Goal: Answer question/provide support: Answer question/provide support

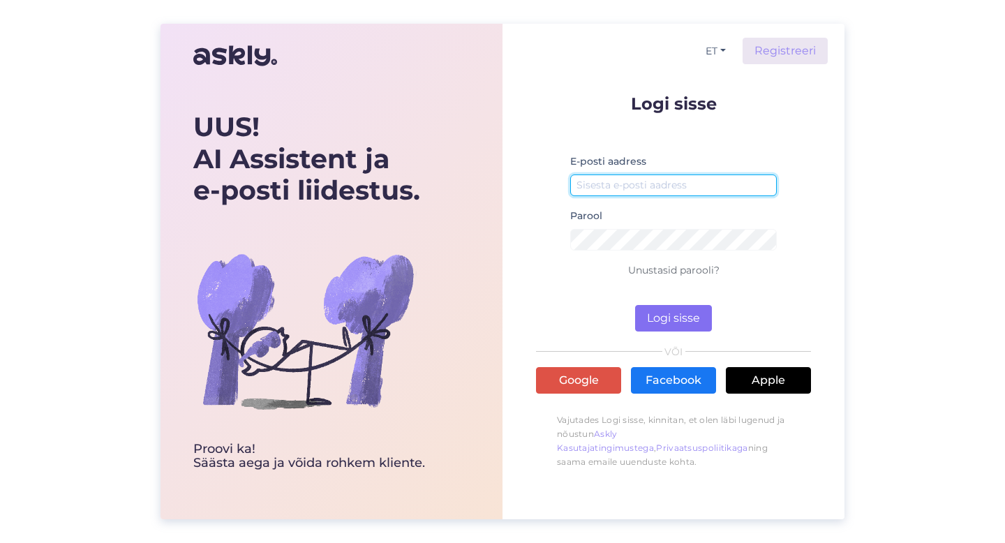
type input "[PERSON_NAME][EMAIL_ADDRESS][DOMAIN_NAME]"
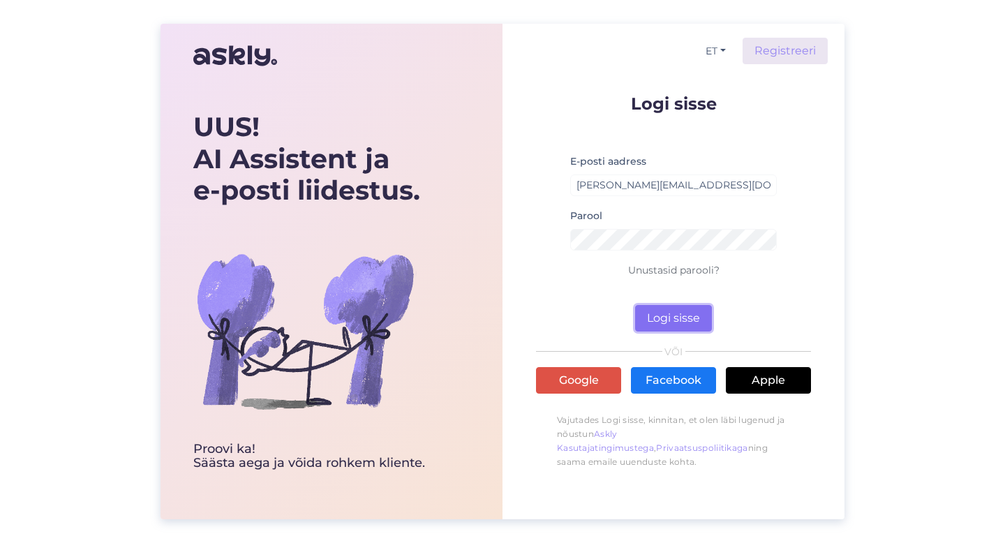
click at [662, 315] on button "Logi sisse" at bounding box center [673, 318] width 77 height 27
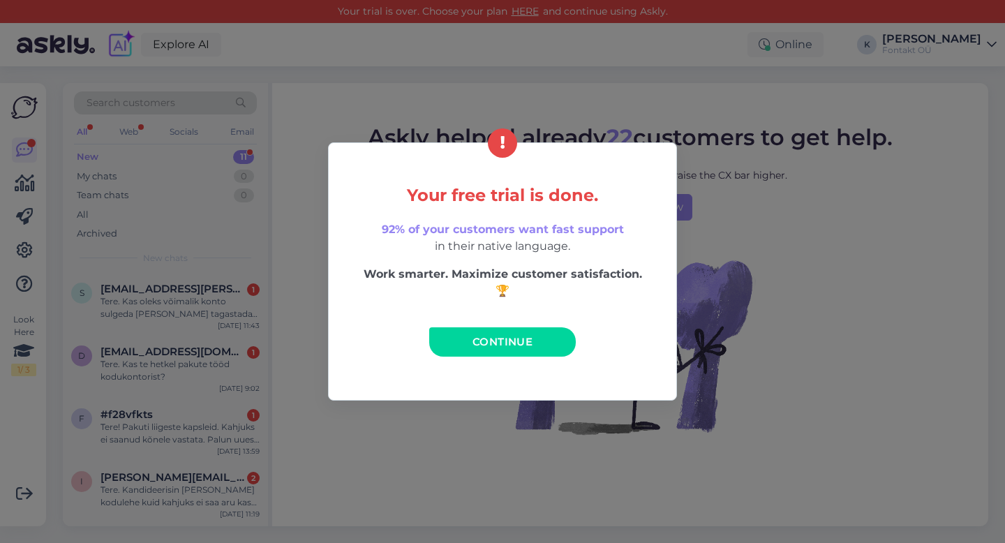
click at [652, 73] on div "Your free trial is done. 92% of your customers want fast support in their nativ…" at bounding box center [502, 271] width 1005 height 543
click at [516, 341] on span "Continue" at bounding box center [503, 341] width 60 height 13
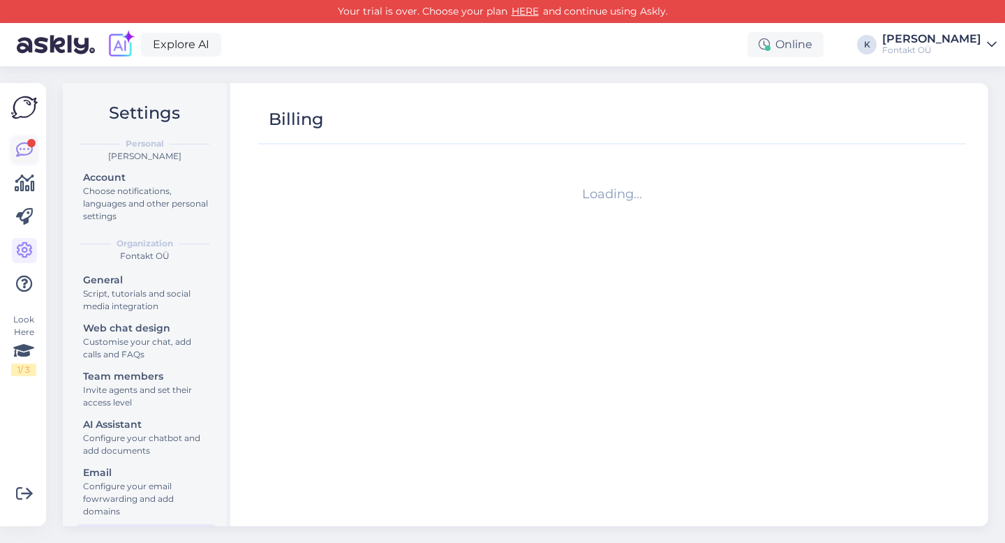
click at [22, 154] on icon at bounding box center [24, 150] width 17 height 17
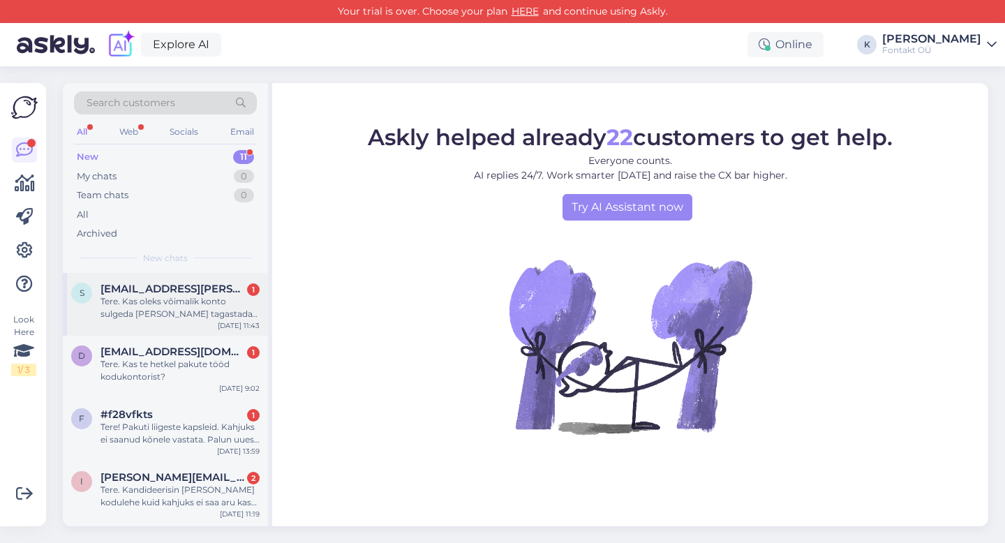
click at [172, 299] on div "Tere. Kas oleks võimalik konto sulgeda [PERSON_NAME] tagastada? Teie teenus [PE…" at bounding box center [180, 307] width 159 height 25
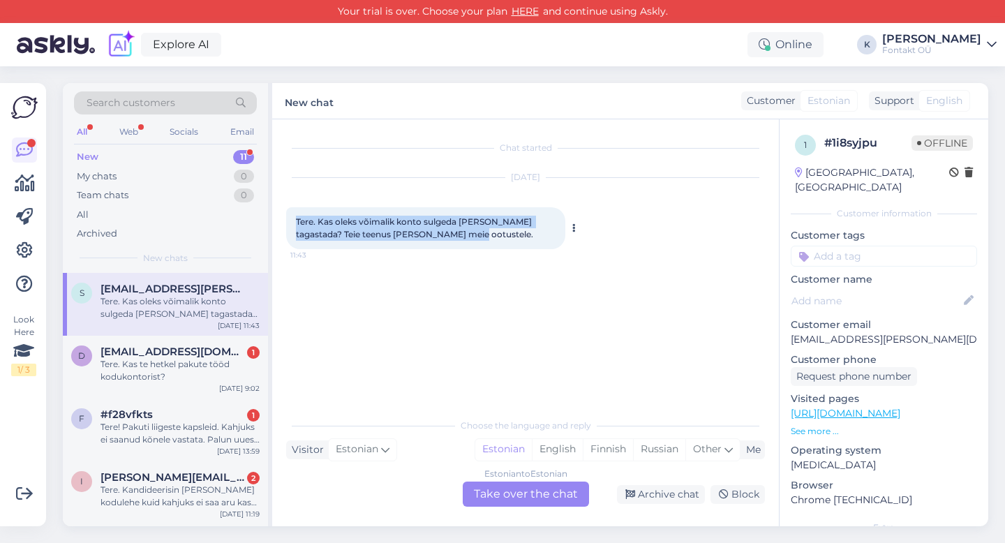
drag, startPoint x: 293, startPoint y: 219, endPoint x: 477, endPoint y: 241, distance: 185.6
click at [477, 241] on div "Tere. Kas oleks võimalik konto sulgeda [PERSON_NAME] tagastada? Teie teenus [PE…" at bounding box center [425, 228] width 279 height 42
click at [505, 261] on div "[DATE] Tere. Kas oleks võimalik konto sulgeda [PERSON_NAME] tagastada? Teie tee…" at bounding box center [525, 214] width 479 height 102
click at [196, 351] on span "[EMAIL_ADDRESS][DOMAIN_NAME]" at bounding box center [173, 351] width 145 height 13
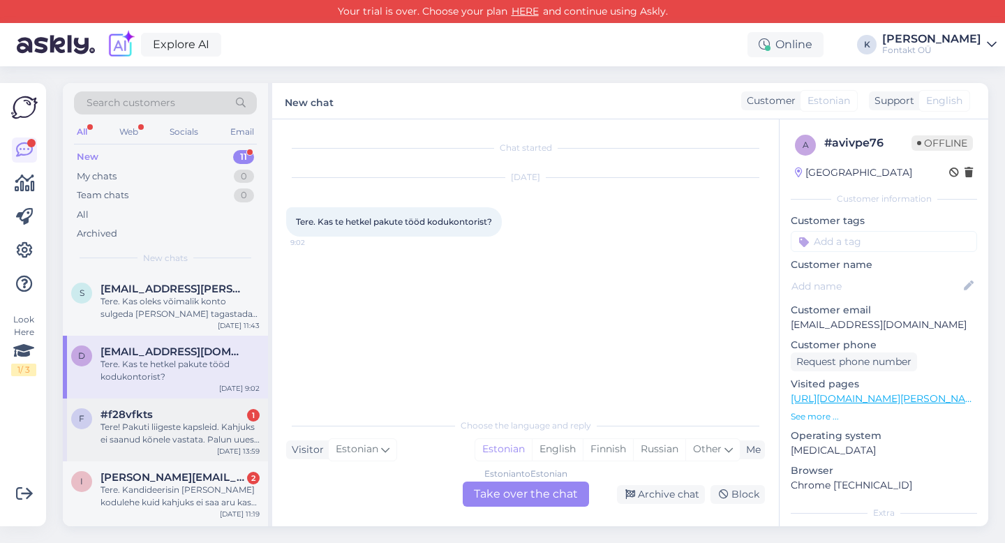
click at [191, 423] on div "Tere! Pakuti liigeste kapsleid. Kahjuks ei saanud kõnele vastata. Palun uuesti …" at bounding box center [180, 433] width 159 height 25
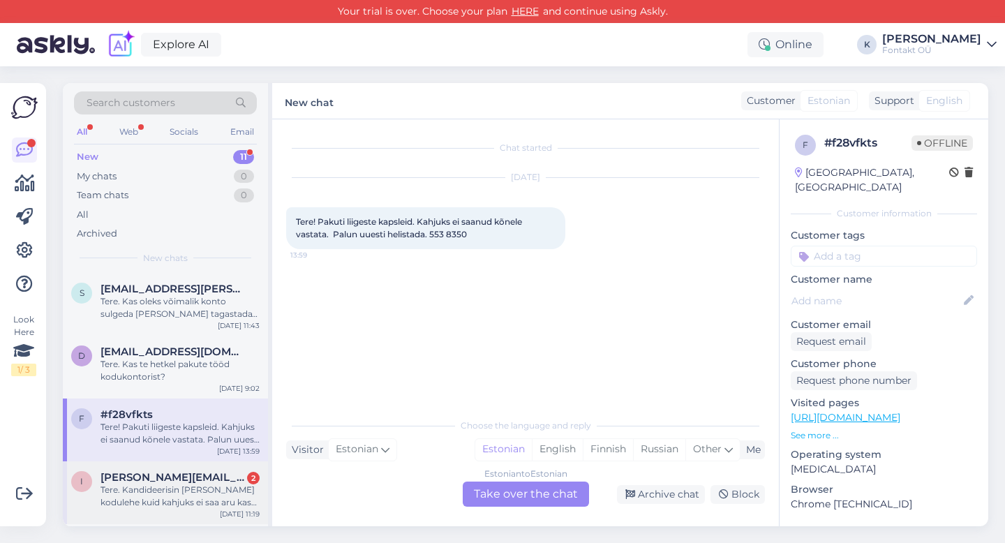
click at [178, 499] on div "Tere. Kandideerisin [PERSON_NAME] kodulehe kuid kahjuks ei saa aru kas kandidee…" at bounding box center [180, 496] width 159 height 25
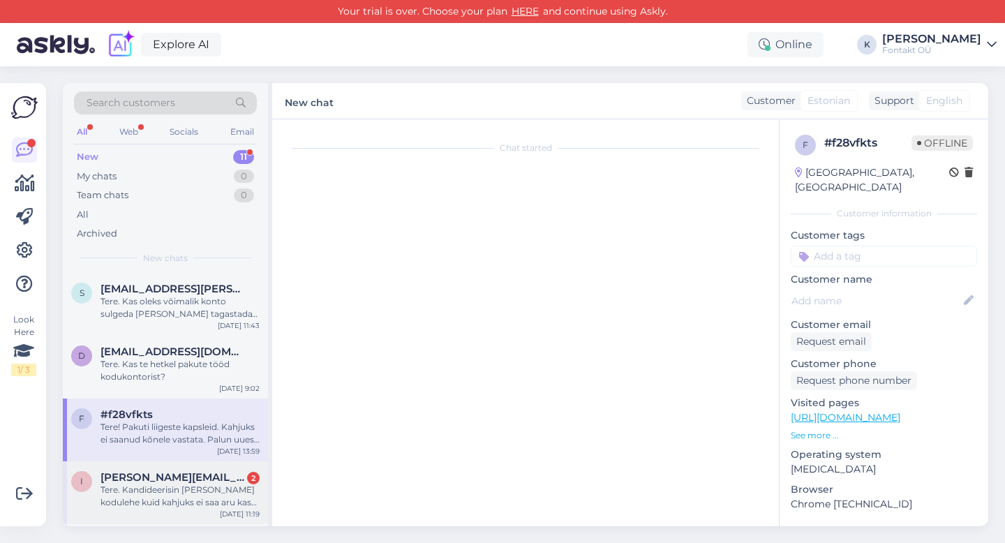
scroll to position [18, 0]
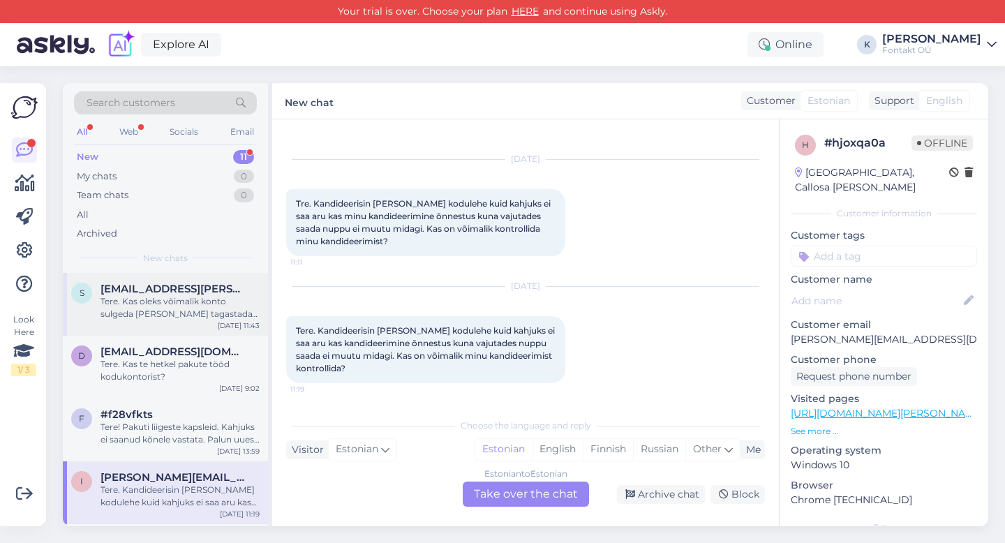
click at [183, 308] on div "Tere. Kas oleks võimalik konto sulgeda [PERSON_NAME] tagastada? Teie teenus [PE…" at bounding box center [180, 307] width 159 height 25
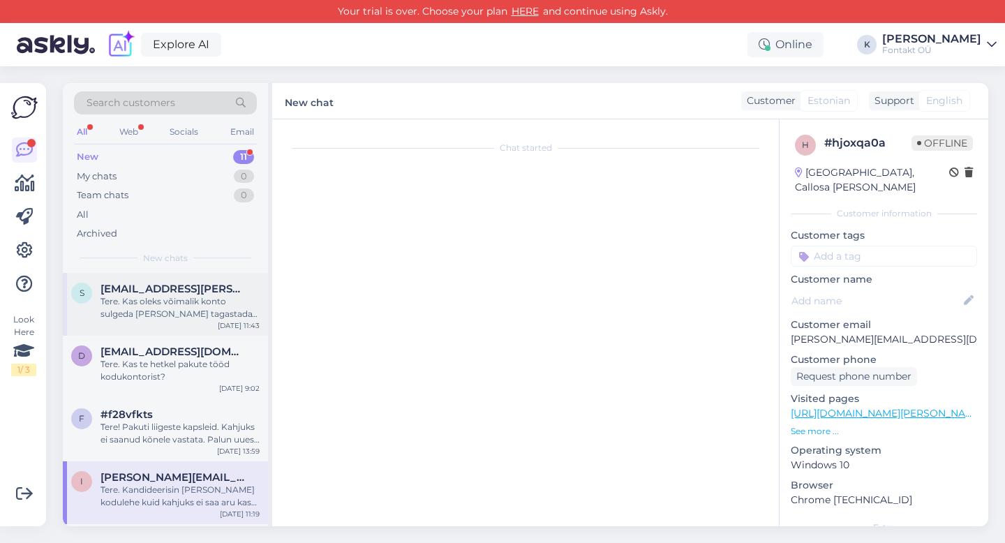
scroll to position [0, 0]
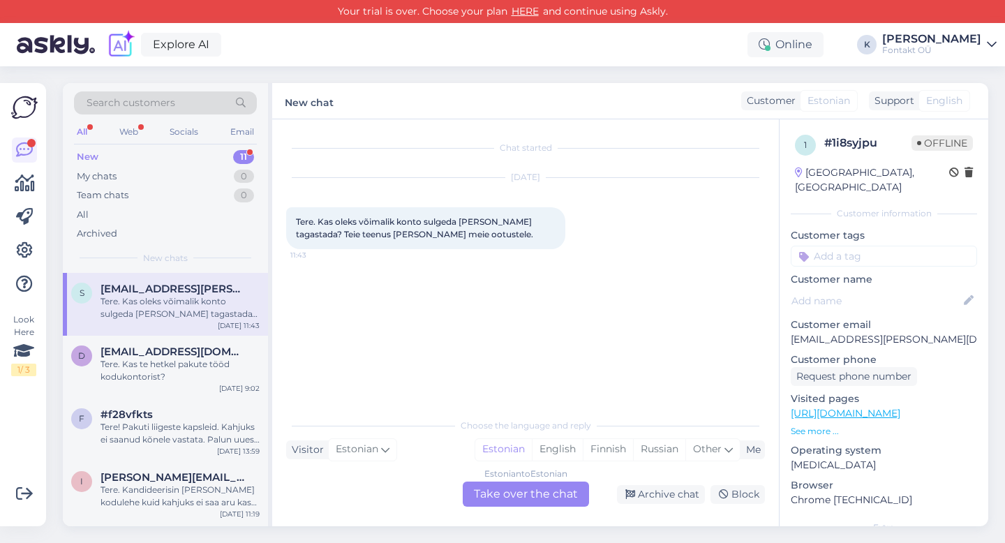
click at [547, 489] on div "Estonian to Estonian Take over the chat" at bounding box center [526, 494] width 126 height 25
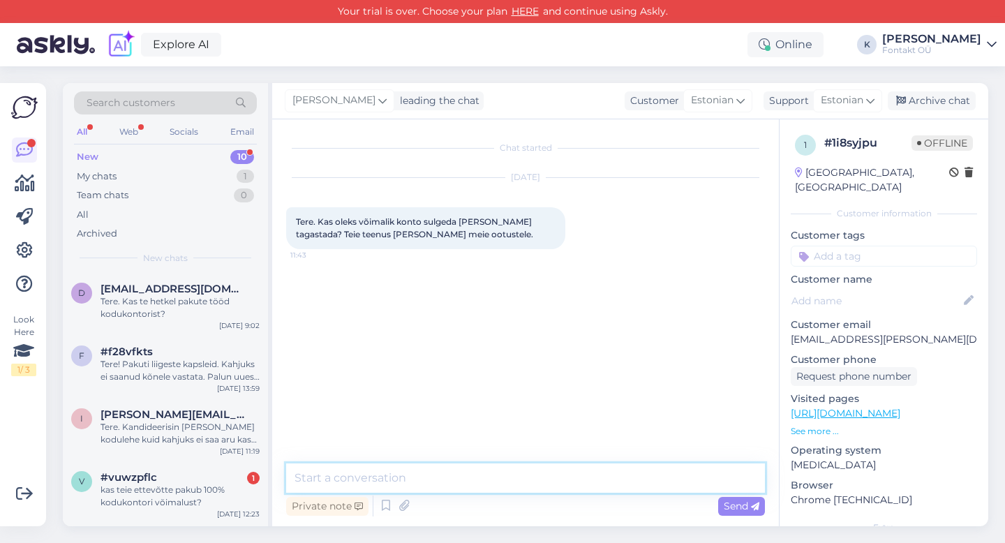
click at [542, 479] on textarea at bounding box center [525, 477] width 479 height 29
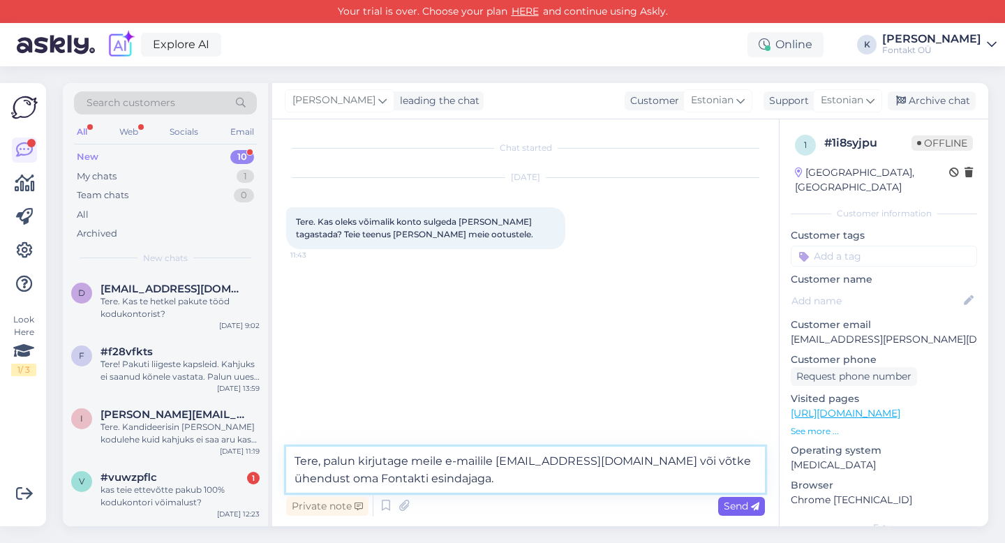
type textarea "Tere, palun kirjutage meile e-mailile abc@fontakt.com või võtke ühendust oma Fo…"
click at [730, 509] on span "Send" at bounding box center [742, 506] width 36 height 13
